Goal: Task Accomplishment & Management: Manage account settings

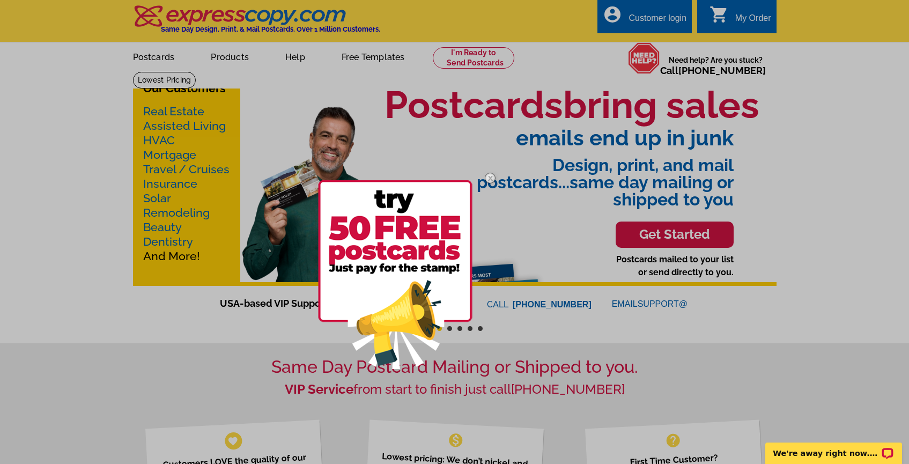
click at [489, 176] on img at bounding box center [489, 177] width 31 height 31
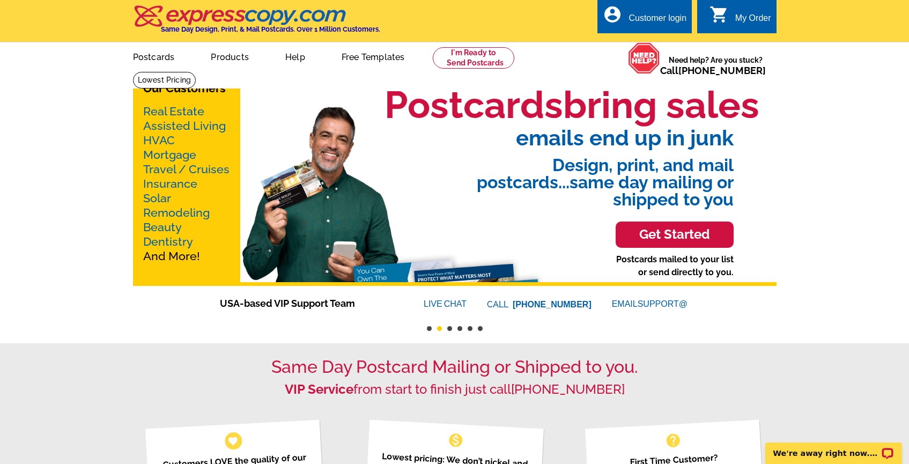
click at [651, 26] on div "Customer login" at bounding box center [657, 20] width 58 height 15
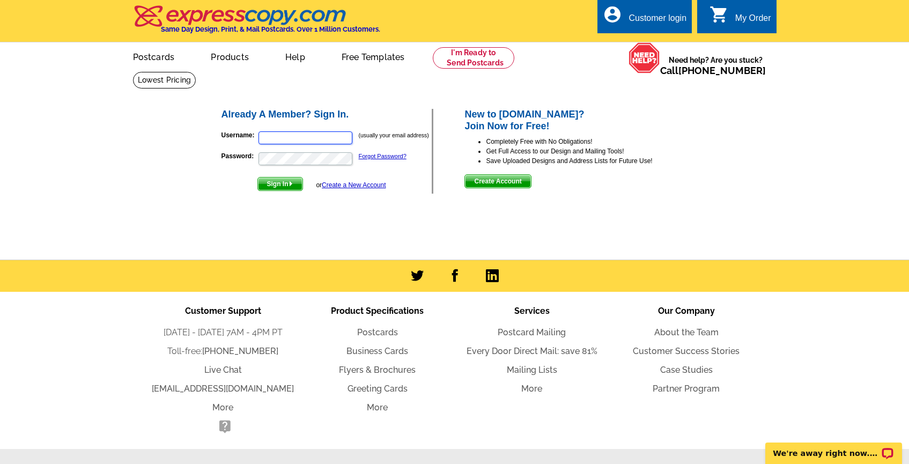
type input "[PERSON_NAME][EMAIL_ADDRESS][DOMAIN_NAME]"
click at [287, 182] on span "Sign In" at bounding box center [280, 183] width 44 height 13
